Goal: Book appointment/travel/reservation

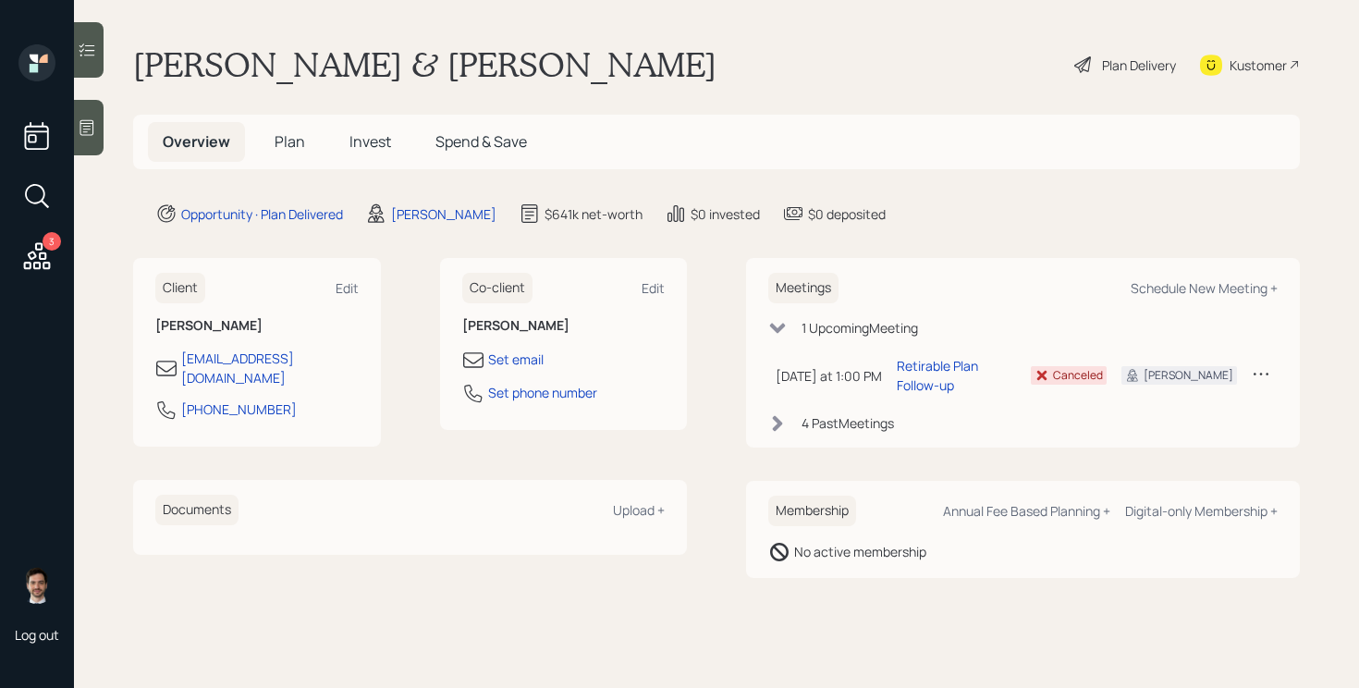
click at [1211, 278] on div "Meetings Schedule New Meeting +" at bounding box center [1022, 288] width 509 height 31
click at [1201, 286] on div "Schedule New Meeting +" at bounding box center [1204, 288] width 147 height 18
select select "ef6b64e1-8f62-4a74-b865-a7df4b35b836"
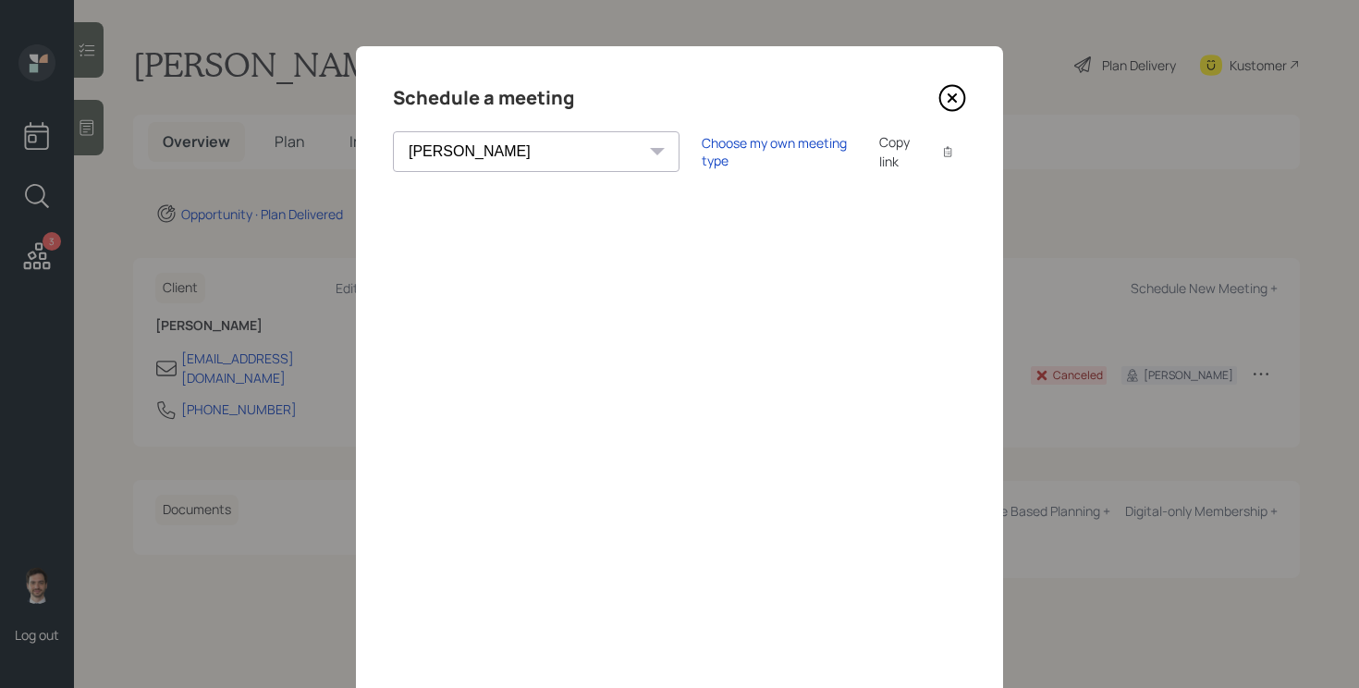
click at [955, 110] on icon at bounding box center [952, 98] width 25 height 25
